Goal: Task Accomplishment & Management: Use online tool/utility

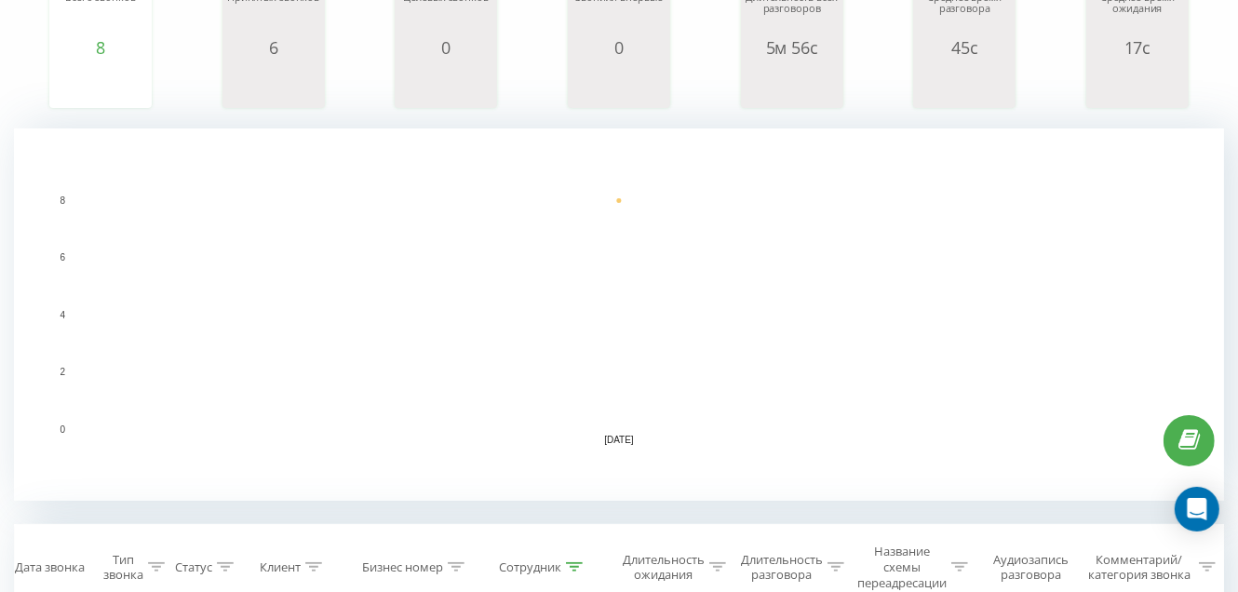
scroll to position [559, 0]
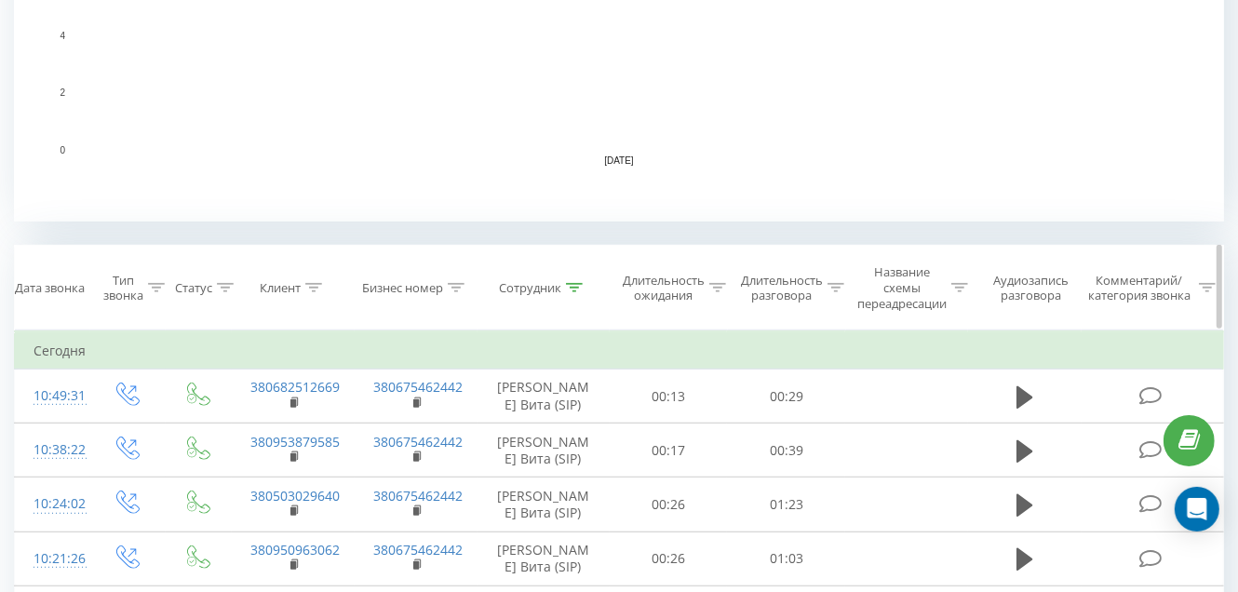
click at [569, 285] on icon at bounding box center [574, 287] width 17 height 9
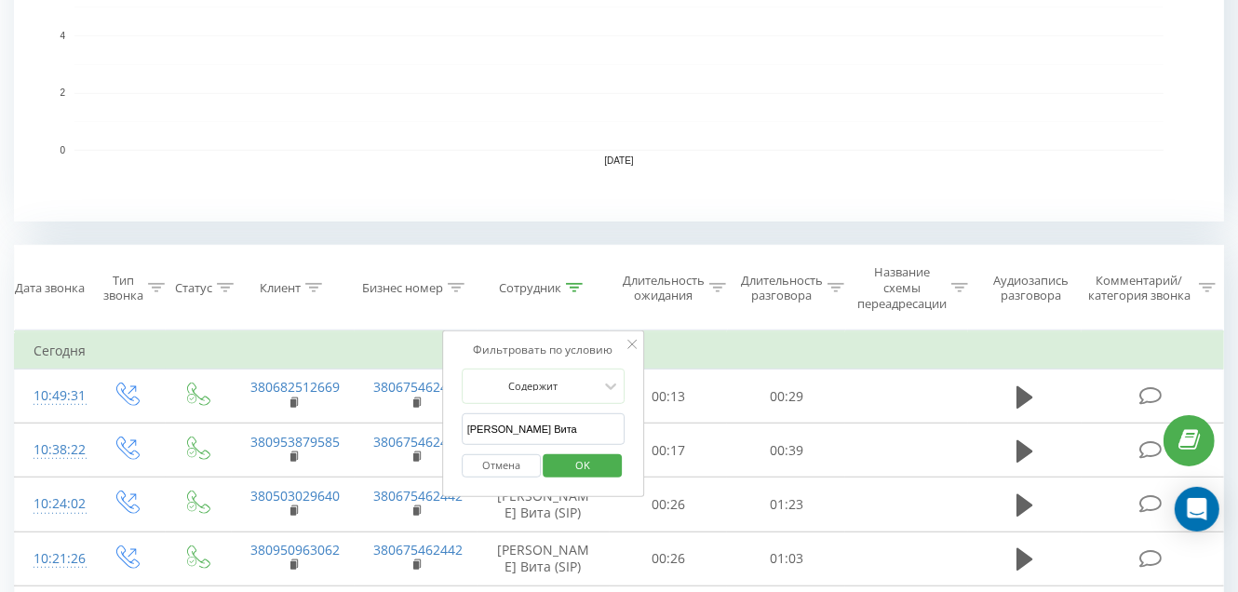
click at [546, 432] on input "[PERSON_NAME] Вита" at bounding box center [544, 429] width 164 height 33
type input "Г"
click at [548, 431] on input "text" at bounding box center [544, 429] width 164 height 33
type input "[PERSON_NAME] [PERSON_NAME]"
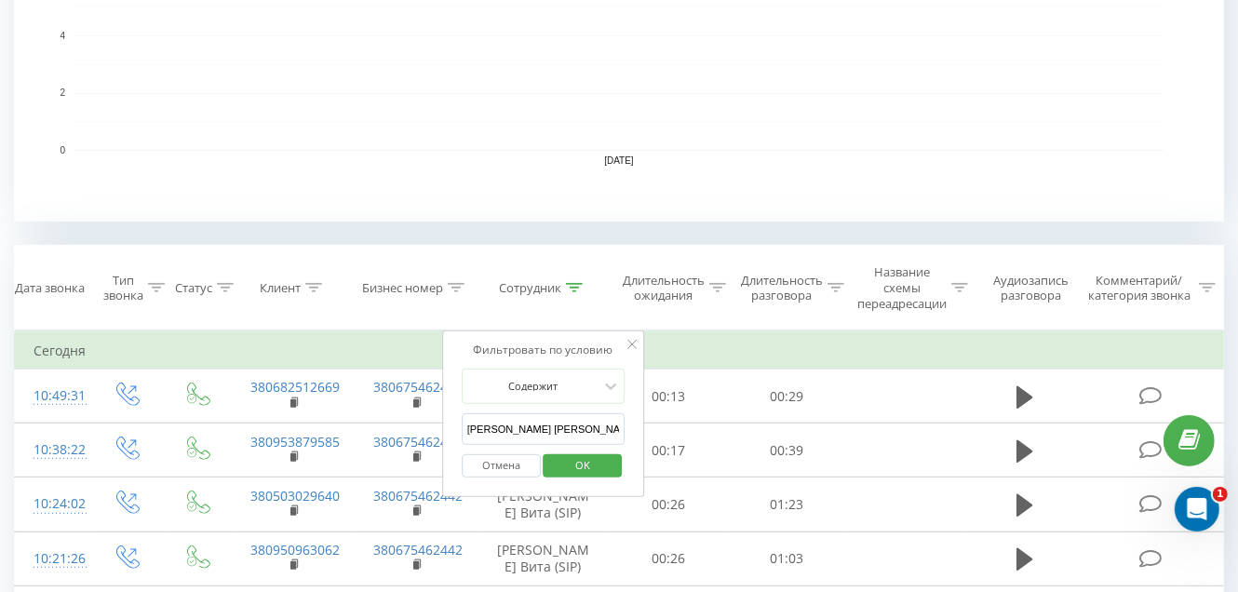
click at [574, 472] on span "OK" at bounding box center [583, 465] width 52 height 29
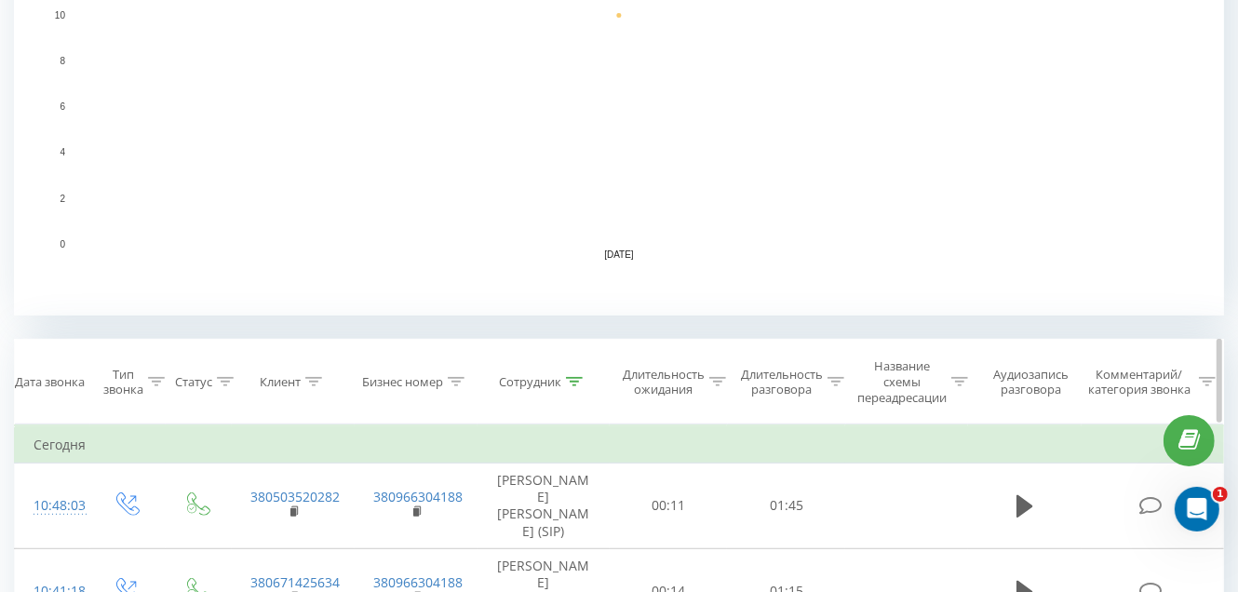
scroll to position [744, 0]
